Goal: Register for event/course

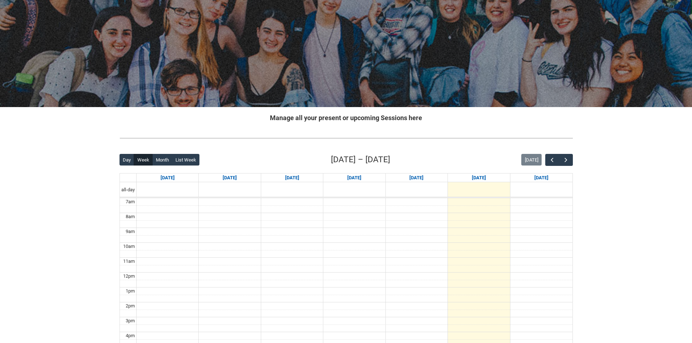
scroll to position [16, 0]
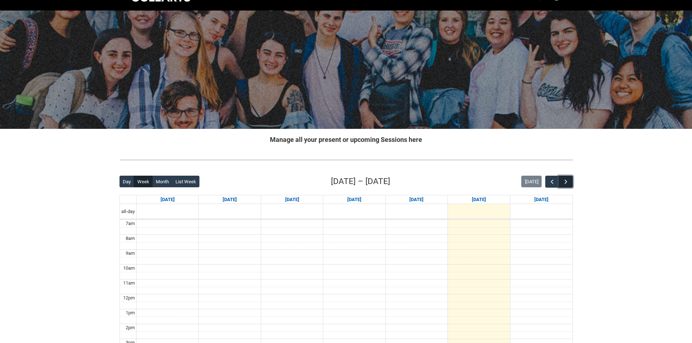
click at [567, 178] on button "button" at bounding box center [565, 182] width 14 height 12
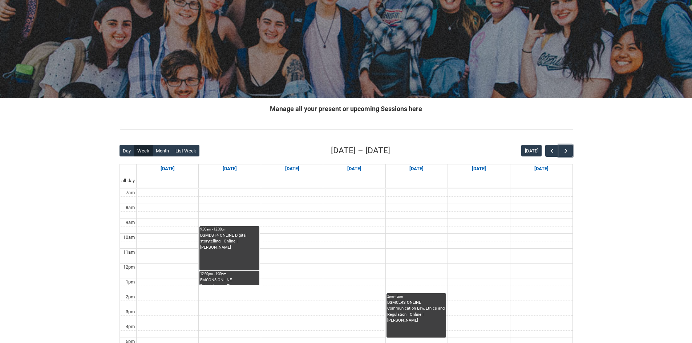
scroll to position [125, 0]
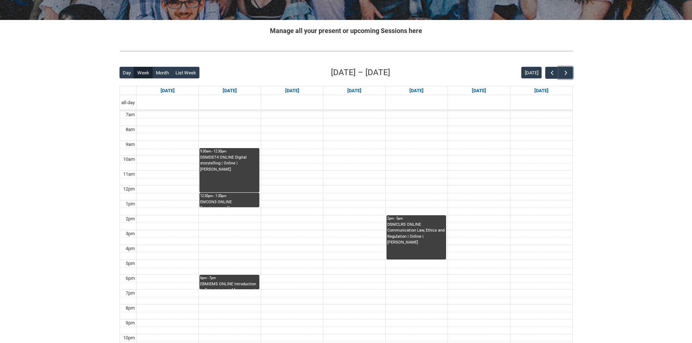
click at [241, 180] on div "DSMDST4 ONLINE Digital storytelling | Online | [PERSON_NAME]" at bounding box center [229, 174] width 58 height 38
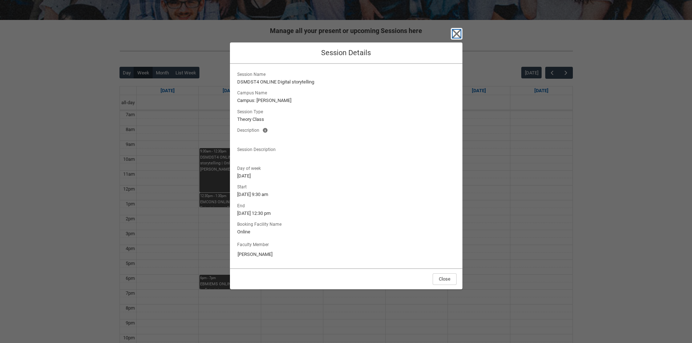
click at [460, 34] on icon "button" at bounding box center [457, 34] width 12 height 12
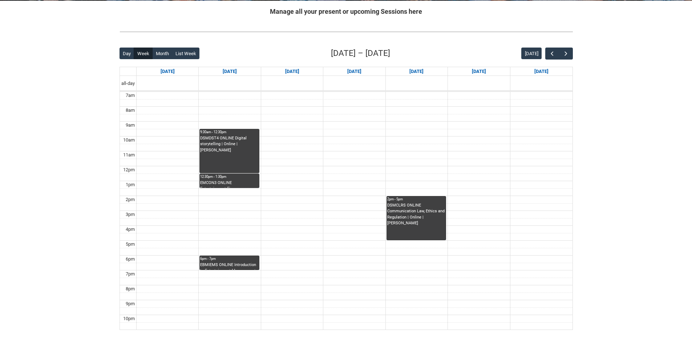
scroll to position [145, 0]
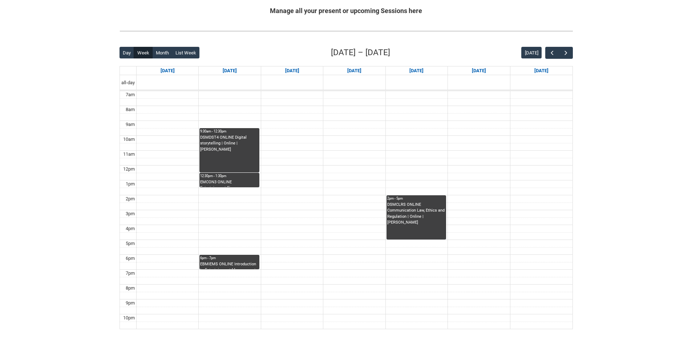
click at [245, 163] on div "DSMDST4 ONLINE Digital storytelling | Online | [PERSON_NAME]" at bounding box center [229, 154] width 58 height 38
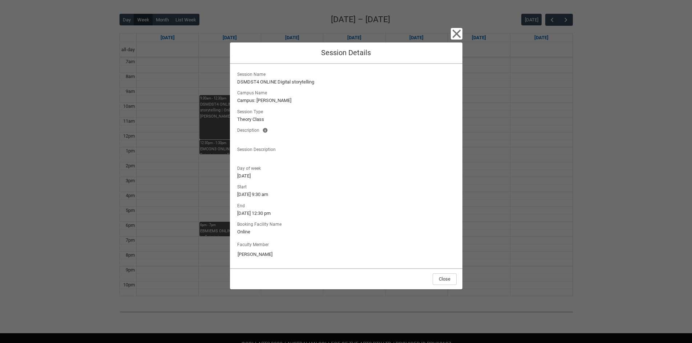
scroll to position [162, 0]
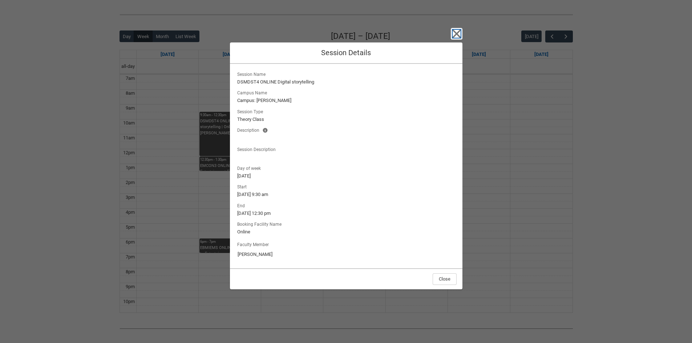
click at [451, 35] on icon "button" at bounding box center [457, 34] width 12 height 12
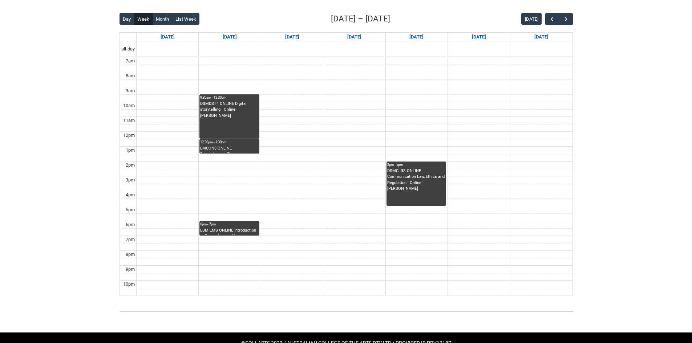
scroll to position [198, 0]
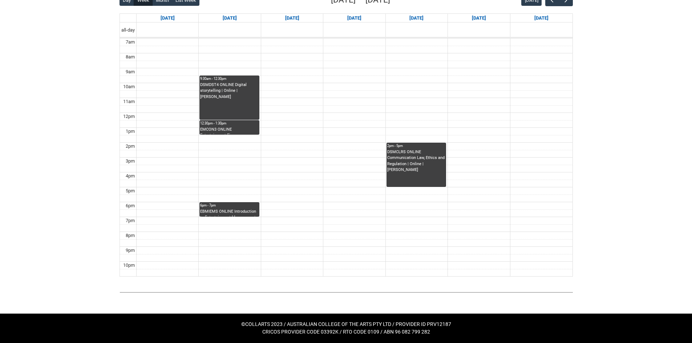
click at [229, 124] on div "12:30pm - 1:30pm" at bounding box center [229, 123] width 58 height 5
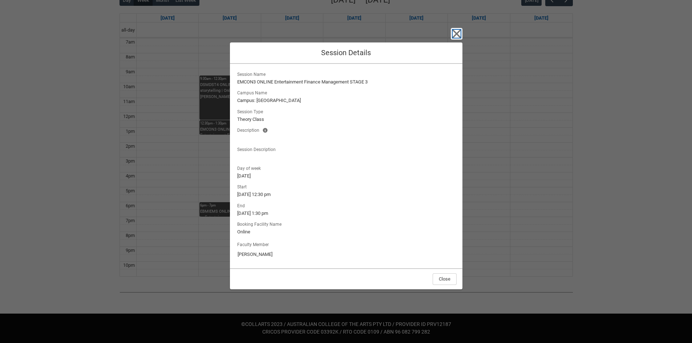
click at [453, 34] on icon "button" at bounding box center [457, 34] width 12 height 12
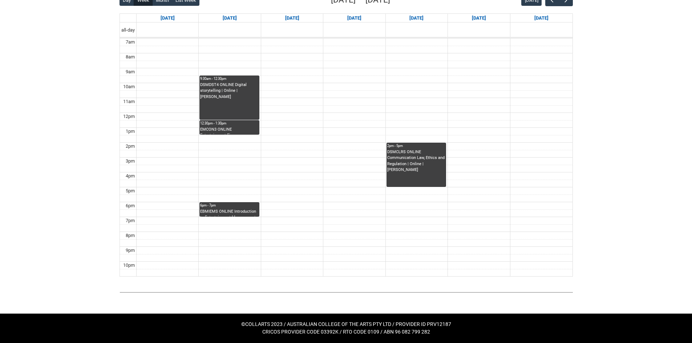
click at [241, 208] on div "6pm - 7pm" at bounding box center [229, 205] width 58 height 5
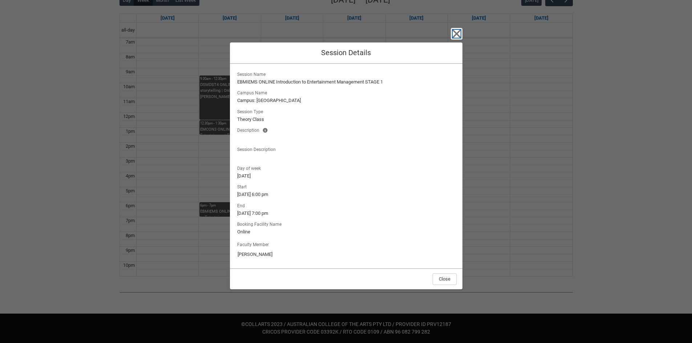
click at [460, 32] on icon "button" at bounding box center [457, 34] width 12 height 12
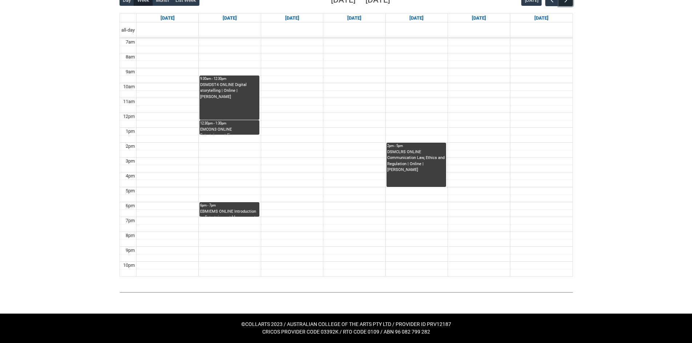
click at [564, 0] on span "button" at bounding box center [565, 0] width 7 height 7
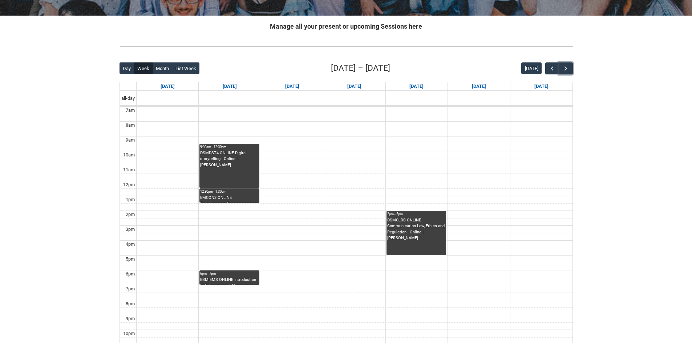
scroll to position [125, 0]
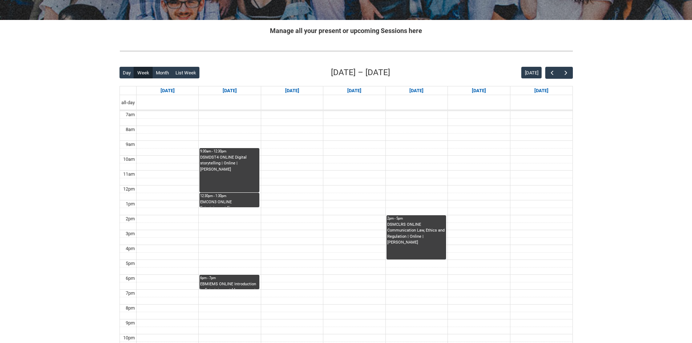
click at [566, 66] on div "Back Loading... This page should update in a few seconds... Day Week Month List…" at bounding box center [346, 208] width 465 height 294
click at [241, 198] on div "12:30pm - 1:30pm" at bounding box center [229, 195] width 58 height 5
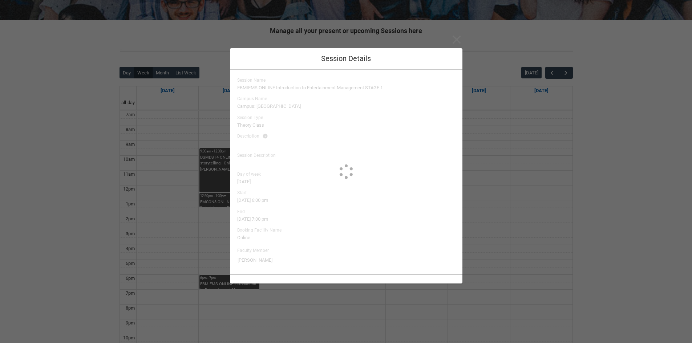
type input "[PERSON_NAME]"
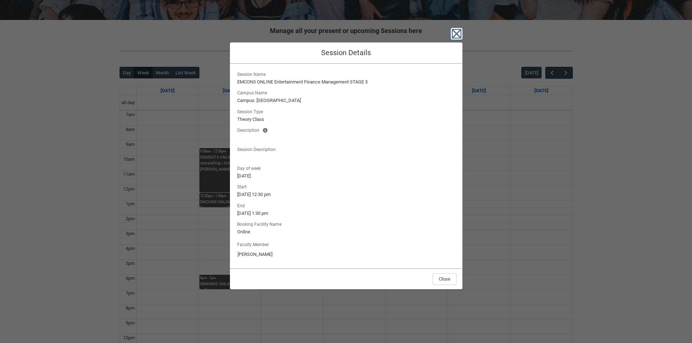
click at [452, 34] on icon "button" at bounding box center [457, 34] width 12 height 12
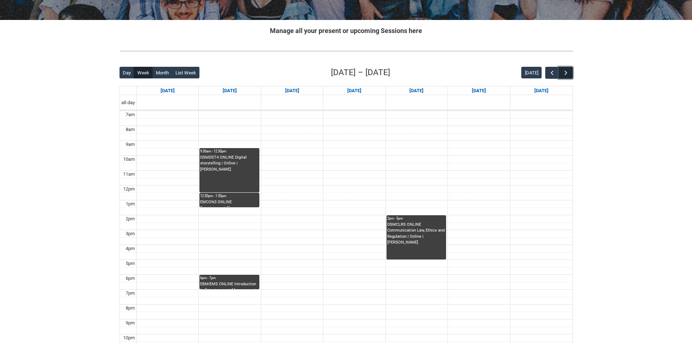
click at [568, 72] on span "button" at bounding box center [565, 72] width 7 height 7
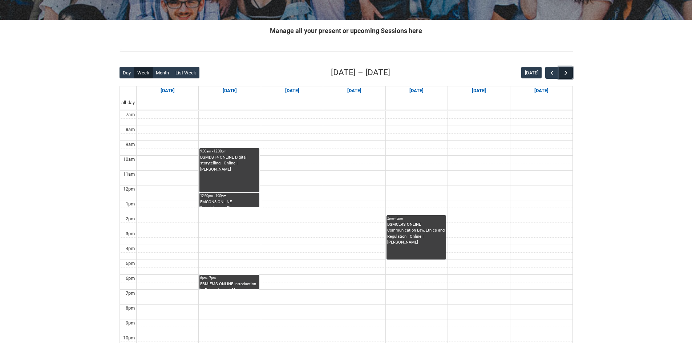
click at [568, 72] on span "button" at bounding box center [565, 72] width 7 height 7
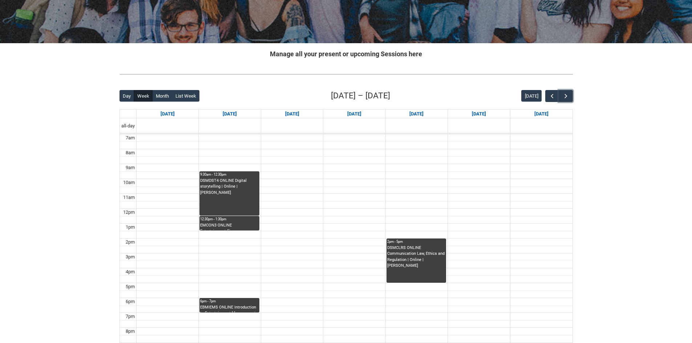
scroll to position [0, 0]
